Goal: Task Accomplishment & Management: Use online tool/utility

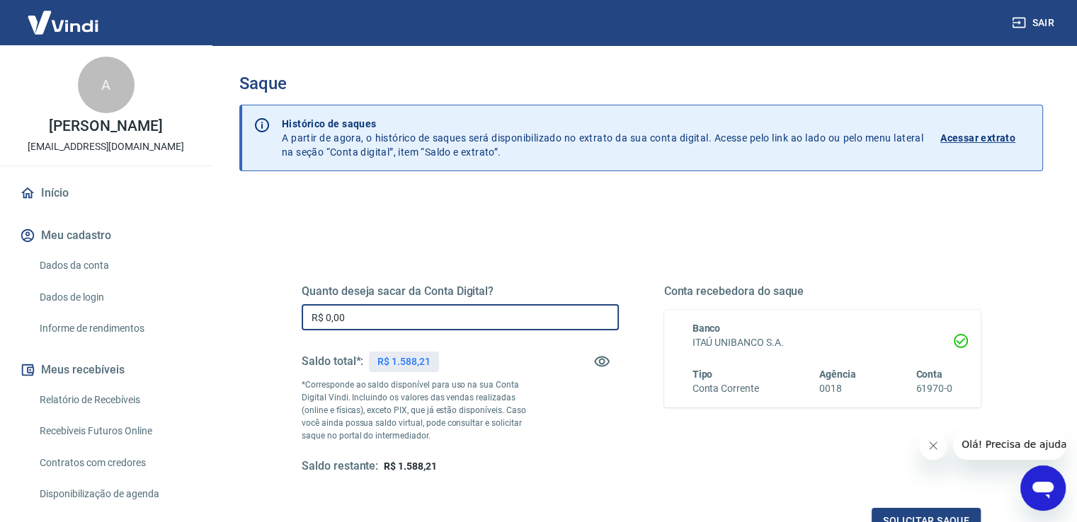
click at [467, 315] on input "R$ 0,00" at bounding box center [460, 317] width 317 height 26
type input "R$ 1.200,00"
click at [646, 409] on div "Quanto deseja sacar da Conta Digital? R$ 1.200,00 ​ Saldo total*: R$ 1.588,21 *…" at bounding box center [641, 380] width 679 height 190
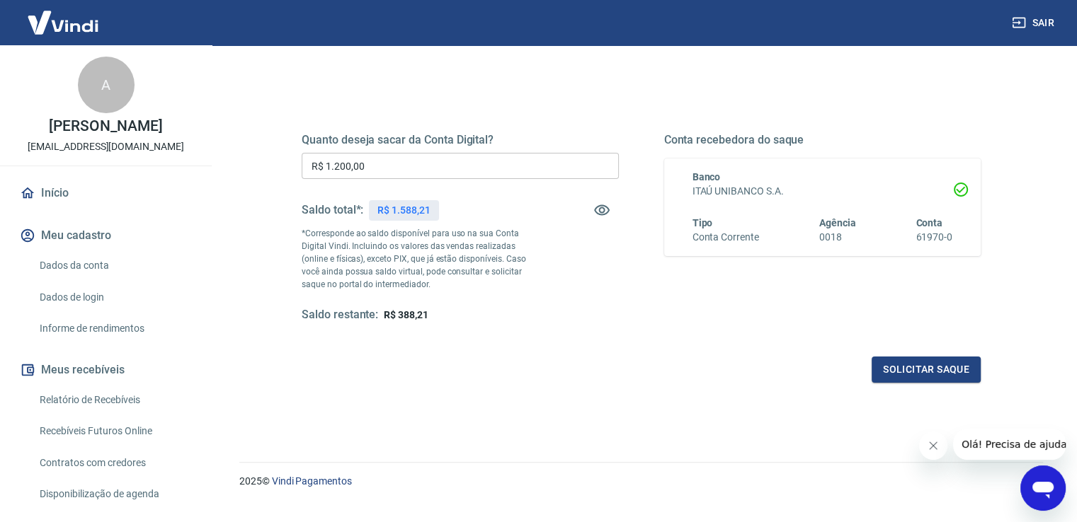
scroll to position [177, 0]
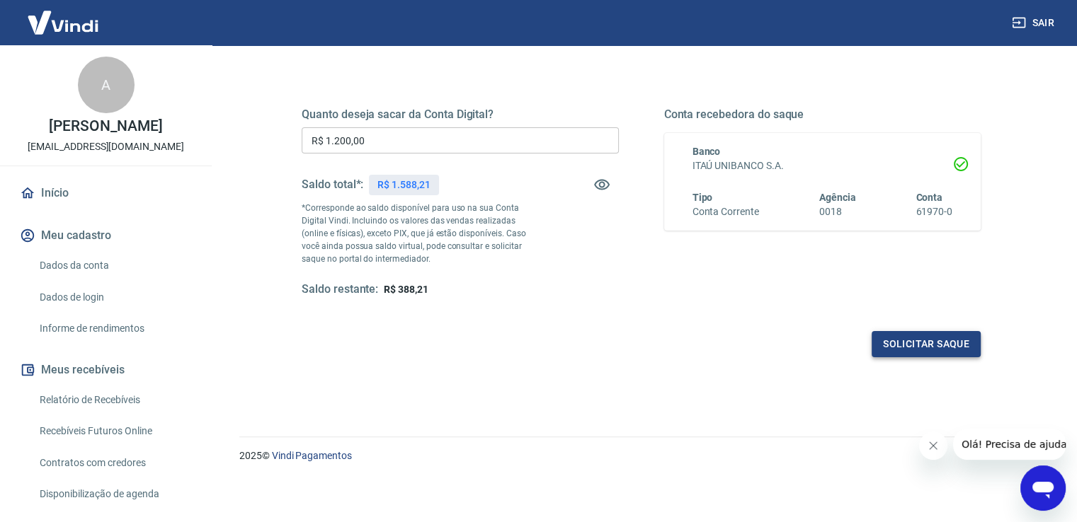
click at [910, 341] on button "Solicitar saque" at bounding box center [925, 344] width 109 height 26
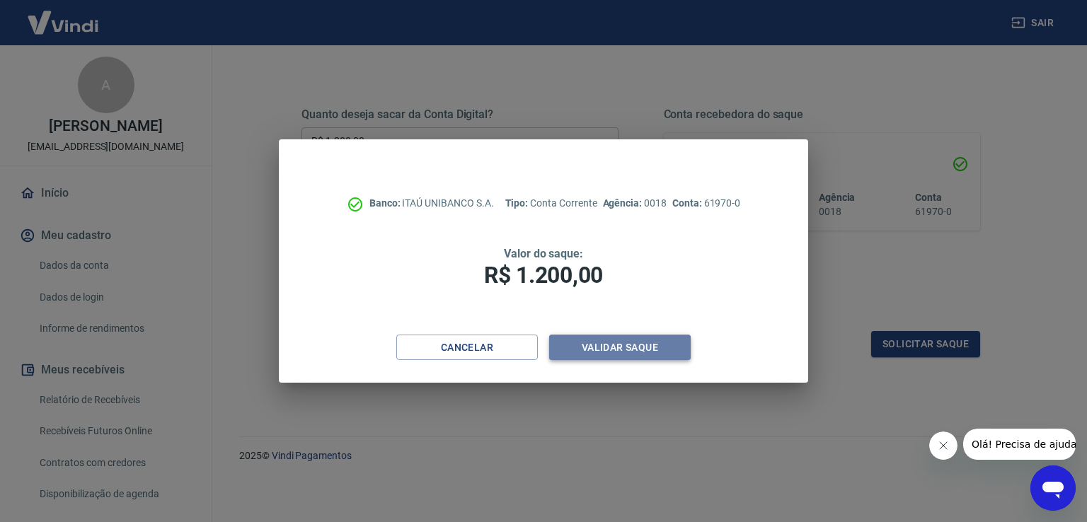
click at [651, 348] on button "Validar saque" at bounding box center [620, 348] width 142 height 26
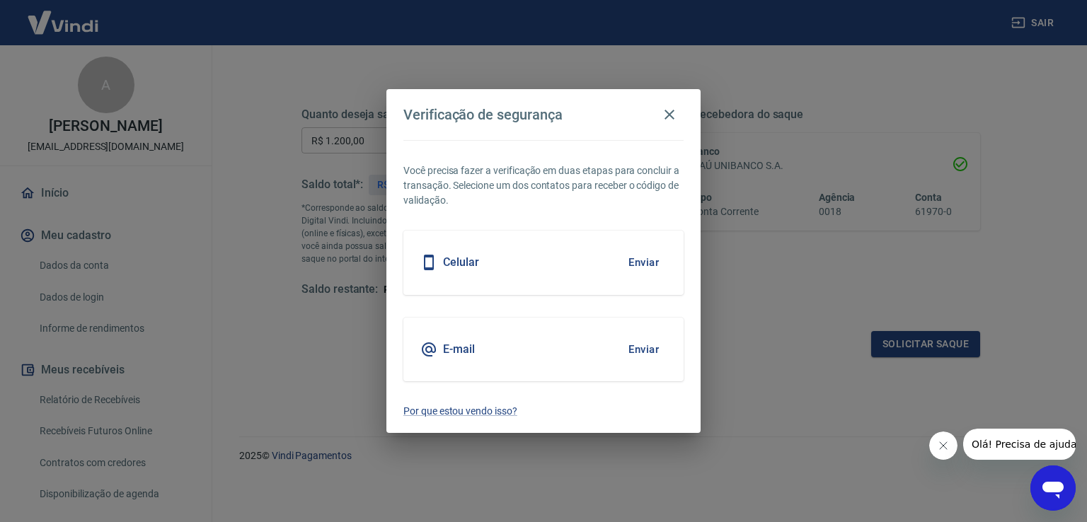
click at [648, 347] on button "Enviar" at bounding box center [644, 350] width 46 height 30
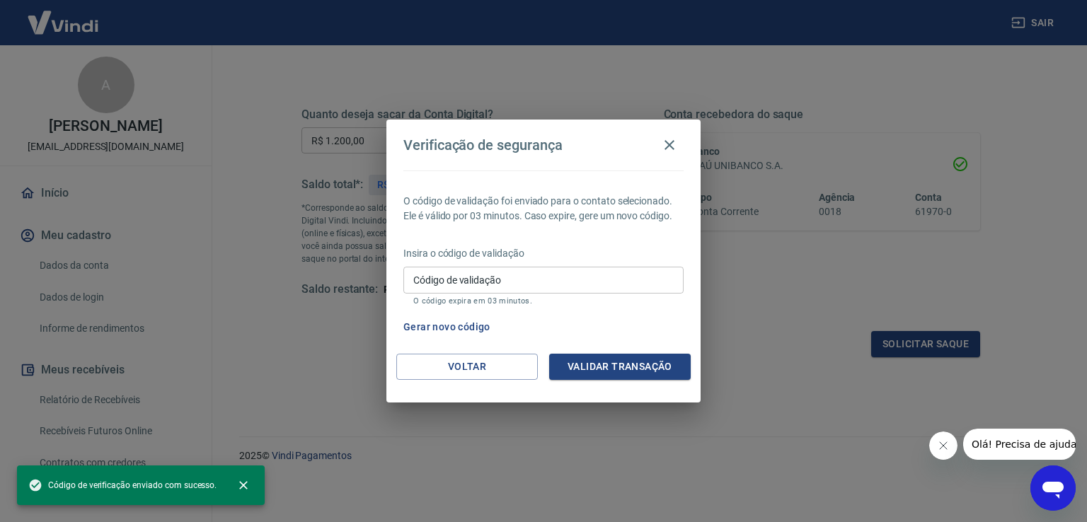
click at [549, 285] on input "Código de validação" at bounding box center [544, 280] width 280 height 26
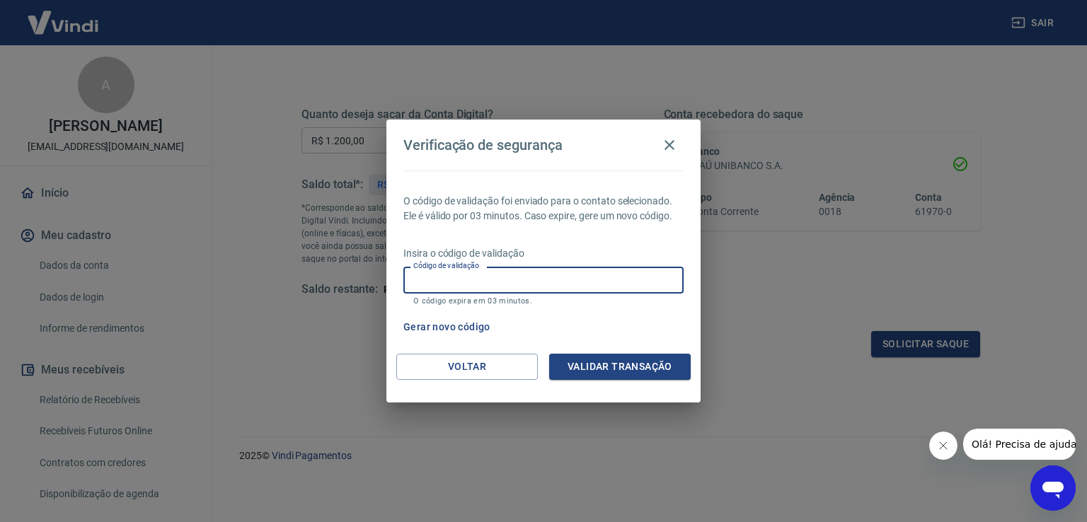
paste input "523323"
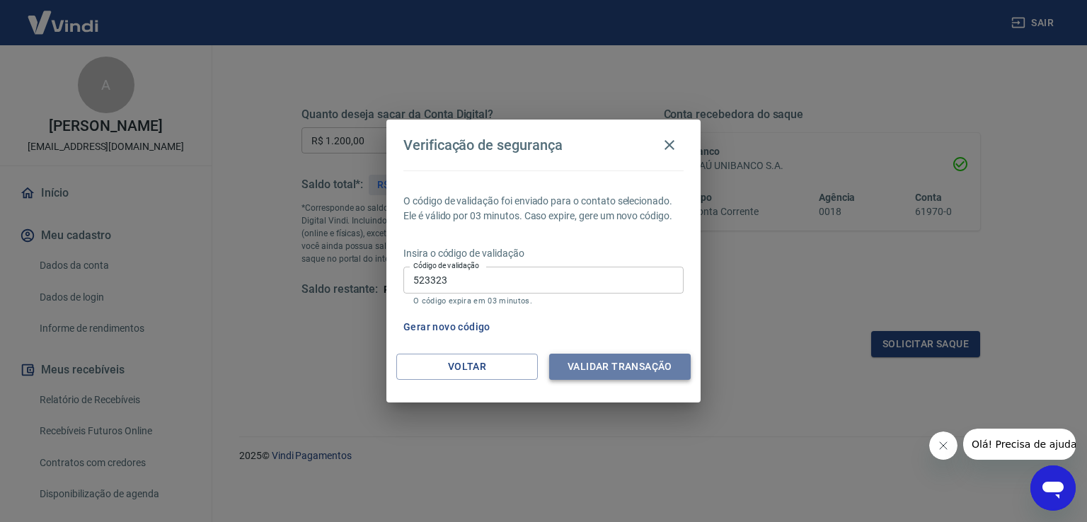
click at [622, 362] on button "Validar transação" at bounding box center [620, 367] width 142 height 26
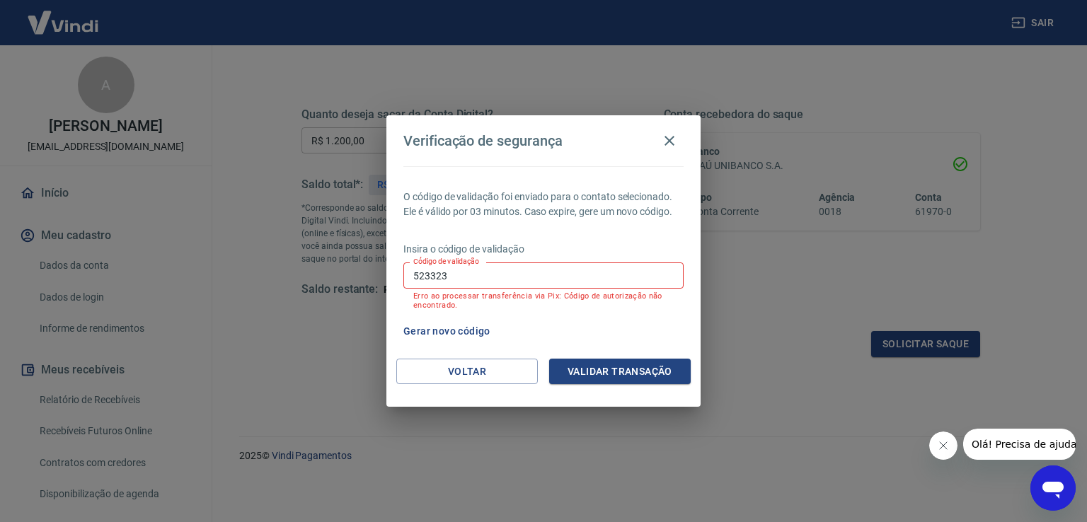
click at [469, 327] on button "Gerar novo código" at bounding box center [447, 332] width 98 height 26
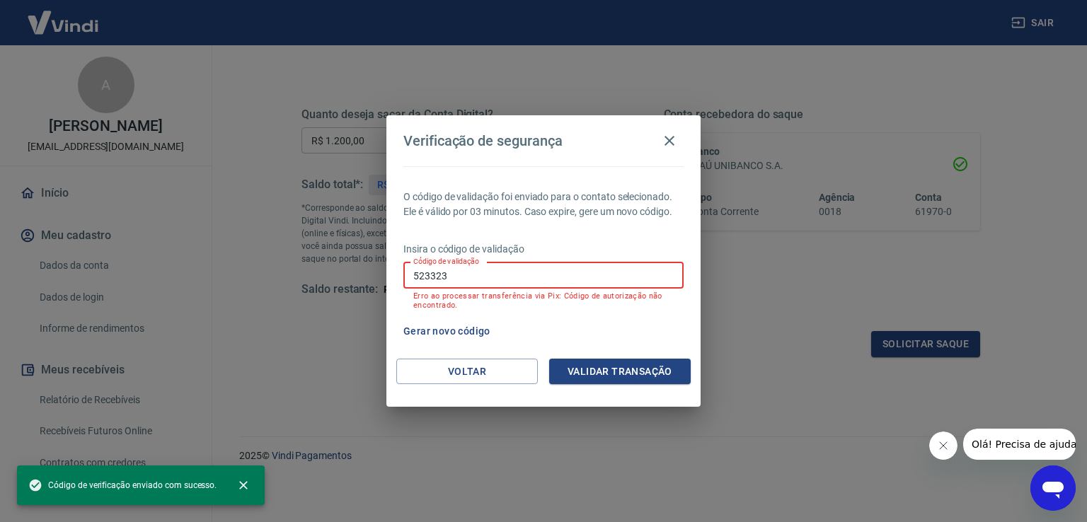
click at [474, 285] on input "523323" at bounding box center [544, 276] width 280 height 26
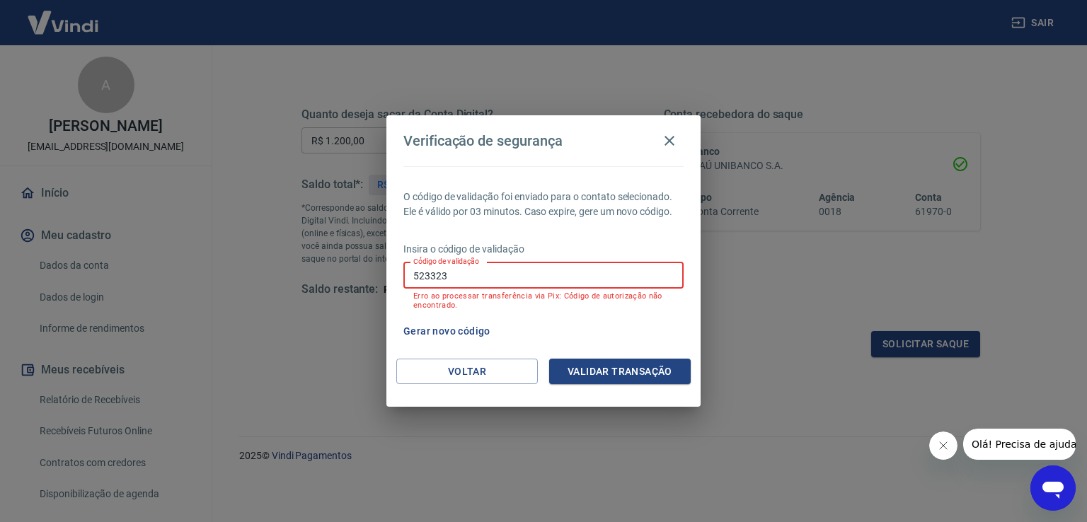
paste input "370631"
type input "370631"
click at [586, 369] on button "Validar transação" at bounding box center [620, 372] width 142 height 26
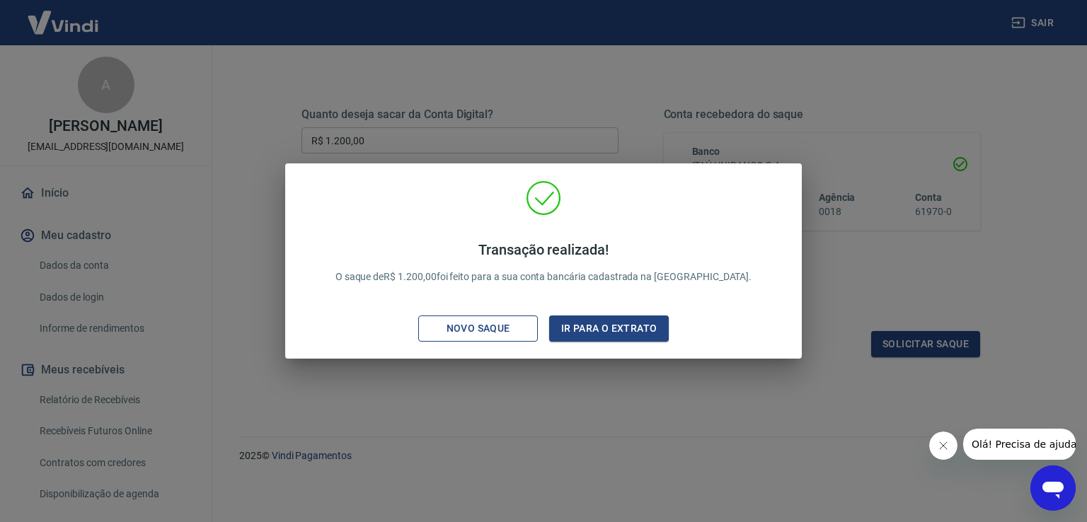
click at [503, 330] on div "Novo saque" at bounding box center [479, 329] width 98 height 18
